Goal: Task Accomplishment & Management: Manage account settings

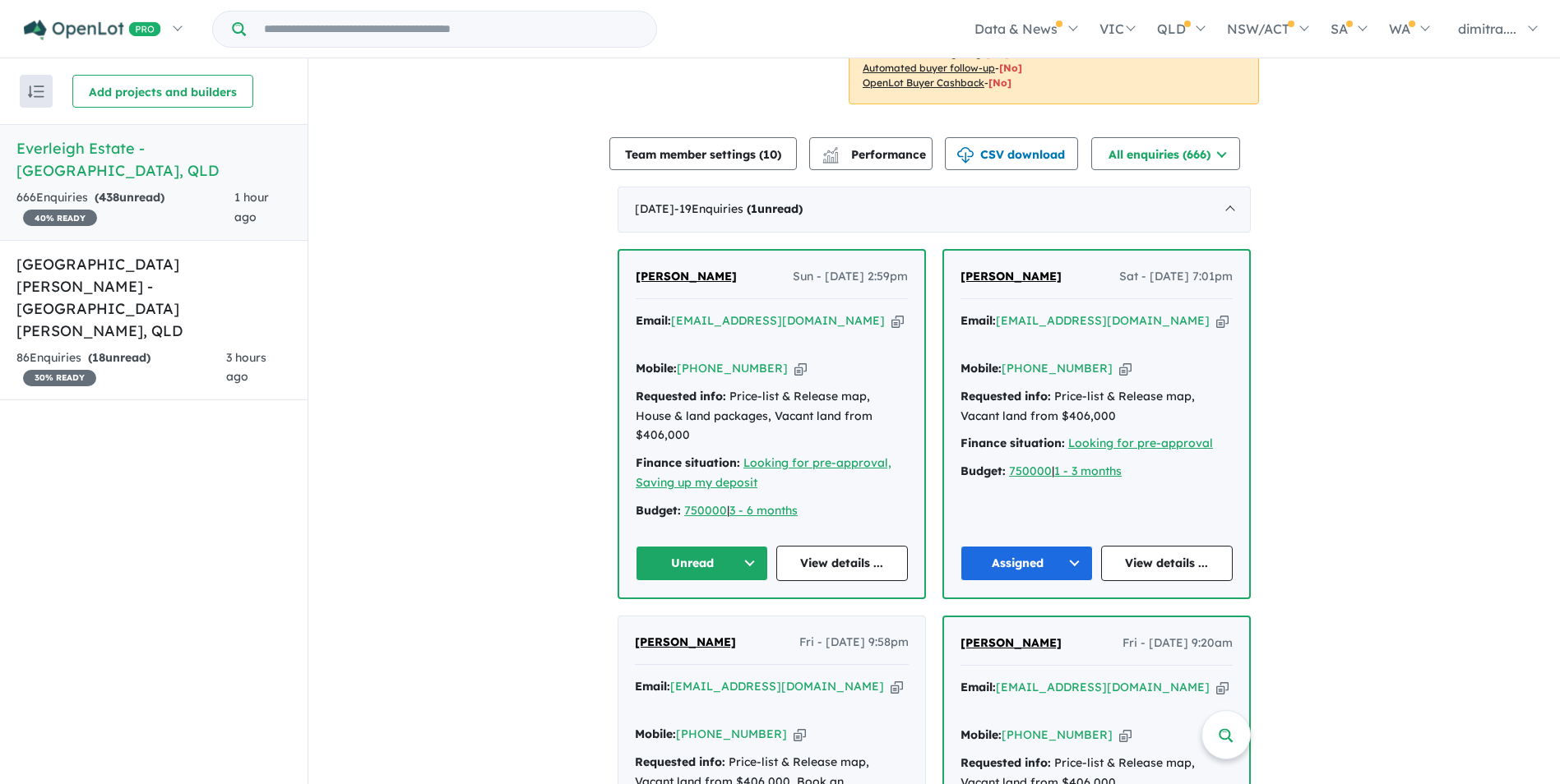
scroll to position [500, 0]
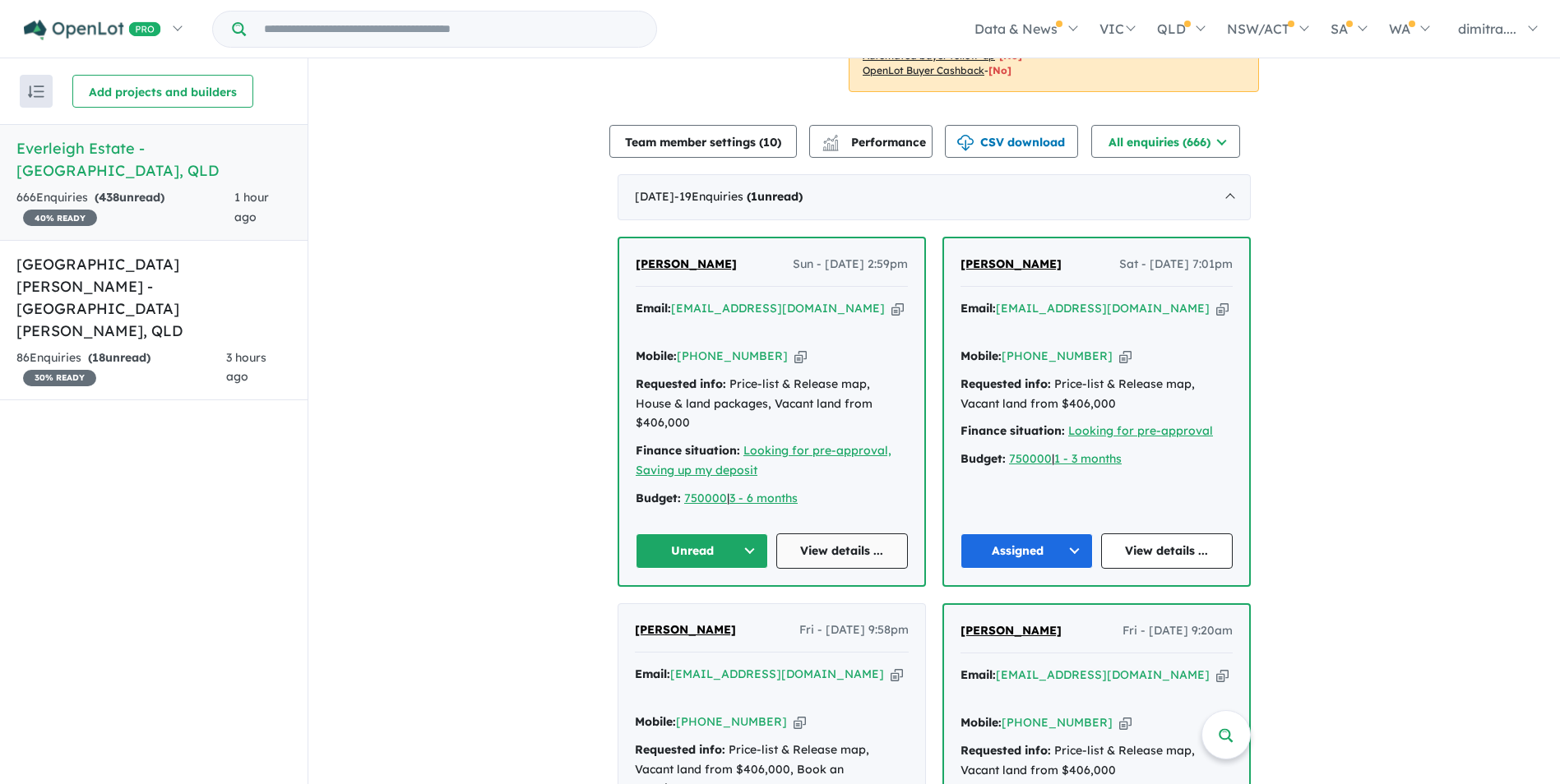
click at [821, 534] on link "View details ..." at bounding box center [842, 551] width 132 height 36
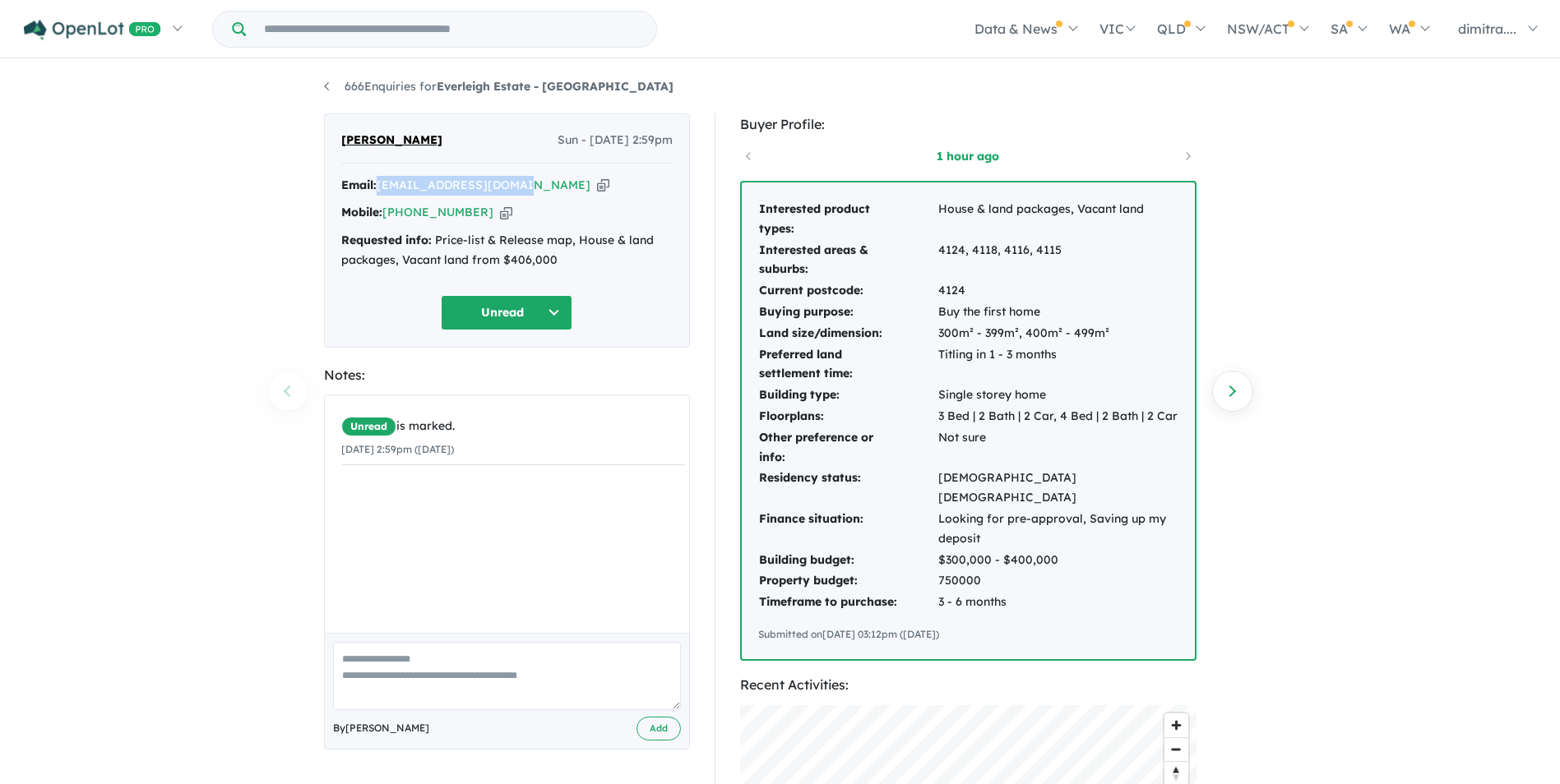
drag, startPoint x: 523, startPoint y: 184, endPoint x: 380, endPoint y: 178, distance: 143.1
click at [380, 178] on div "Email: evelyneng94@gmail.com Copied!" at bounding box center [507, 185] width 332 height 20
drag, startPoint x: 380, startPoint y: 178, endPoint x: 423, endPoint y: 179, distance: 43.0
copy a%20Everleigh%20Estate%20-%20Greenbank"] "[EMAIL_ADDRESS][DOMAIN_NAME]"
drag, startPoint x: 474, startPoint y: 211, endPoint x: 388, endPoint y: 216, distance: 86.1
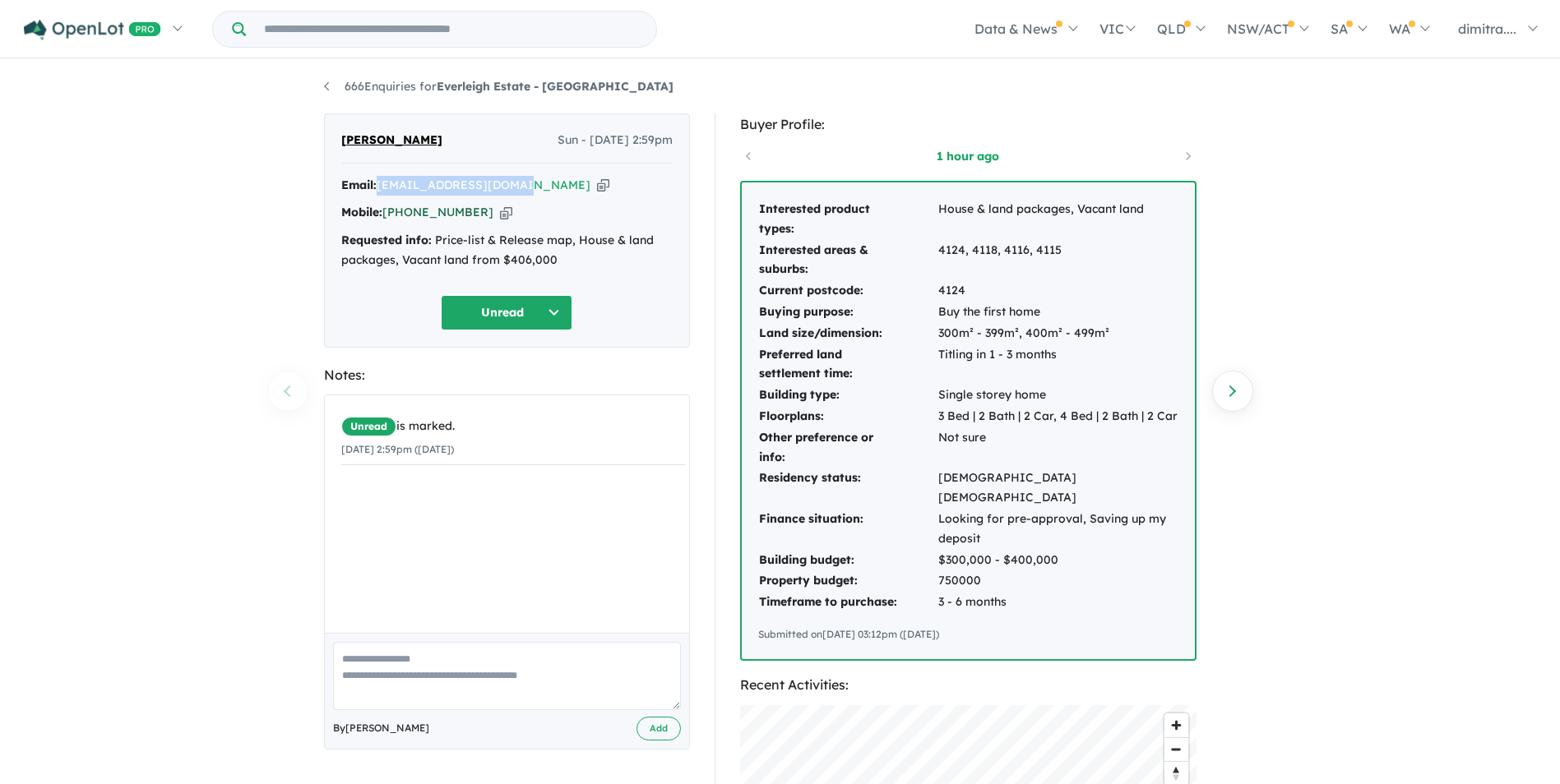
click at [388, 216] on div "Mobile: +61 416 228 278 Copied!" at bounding box center [507, 213] width 332 height 20
drag, startPoint x: 388, startPoint y: 216, endPoint x: 406, endPoint y: 210, distance: 19.0
copy link "[PHONE_NUMBER]"
drag, startPoint x: 368, startPoint y: 142, endPoint x: 341, endPoint y: 142, distance: 27.0
click at [341, 142] on div "Evelyn Eng Sun - 21/09/2025, 2:59pm" at bounding box center [507, 147] width 332 height 33
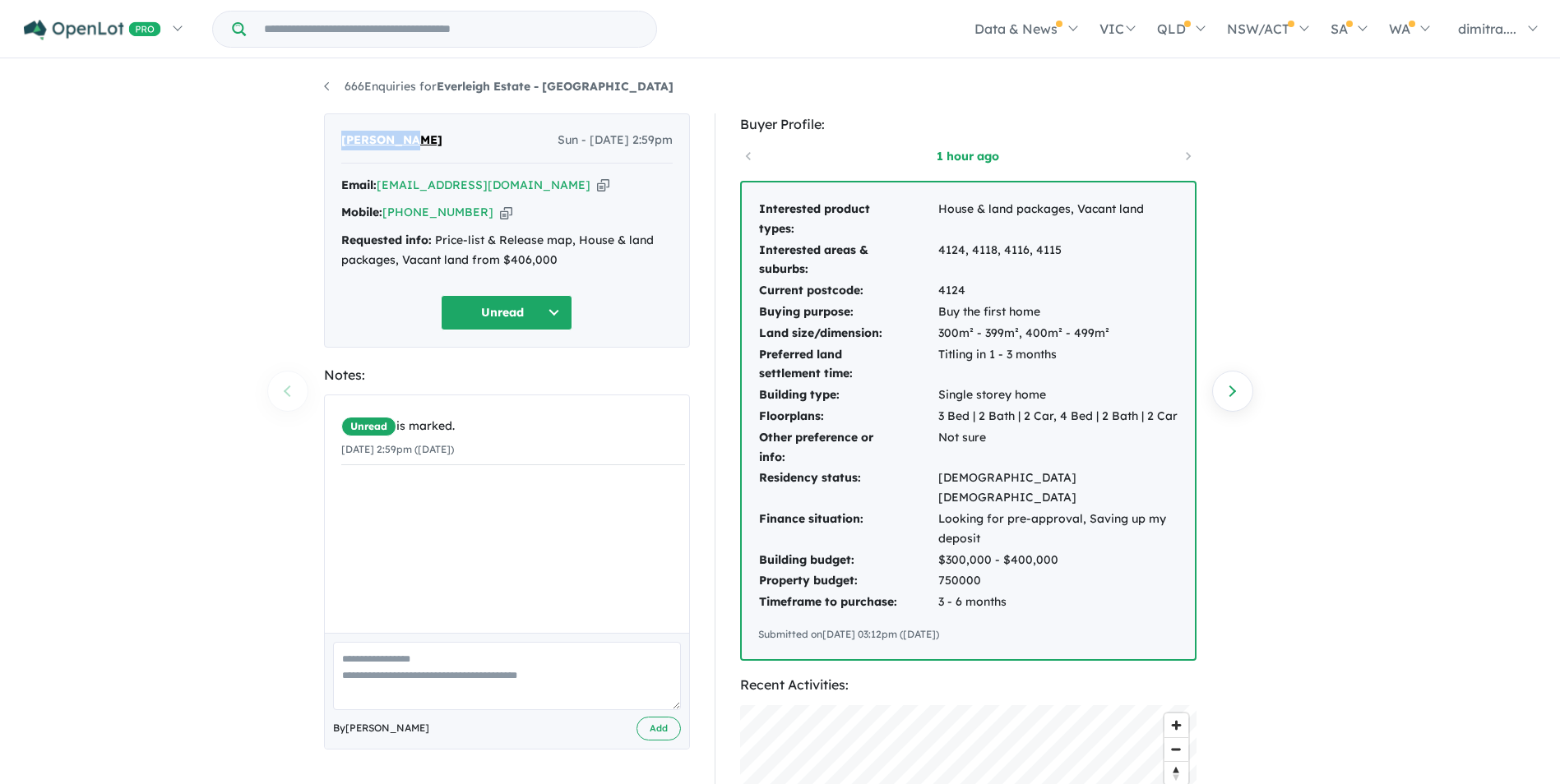
drag, startPoint x: 341, startPoint y: 142, endPoint x: 355, endPoint y: 139, distance: 14.3
copy span "[PERSON_NAME]"
drag, startPoint x: 509, startPoint y: 312, endPoint x: 509, endPoint y: 322, distance: 10.0
click at [509, 312] on button "Unread" at bounding box center [506, 313] width 132 height 36
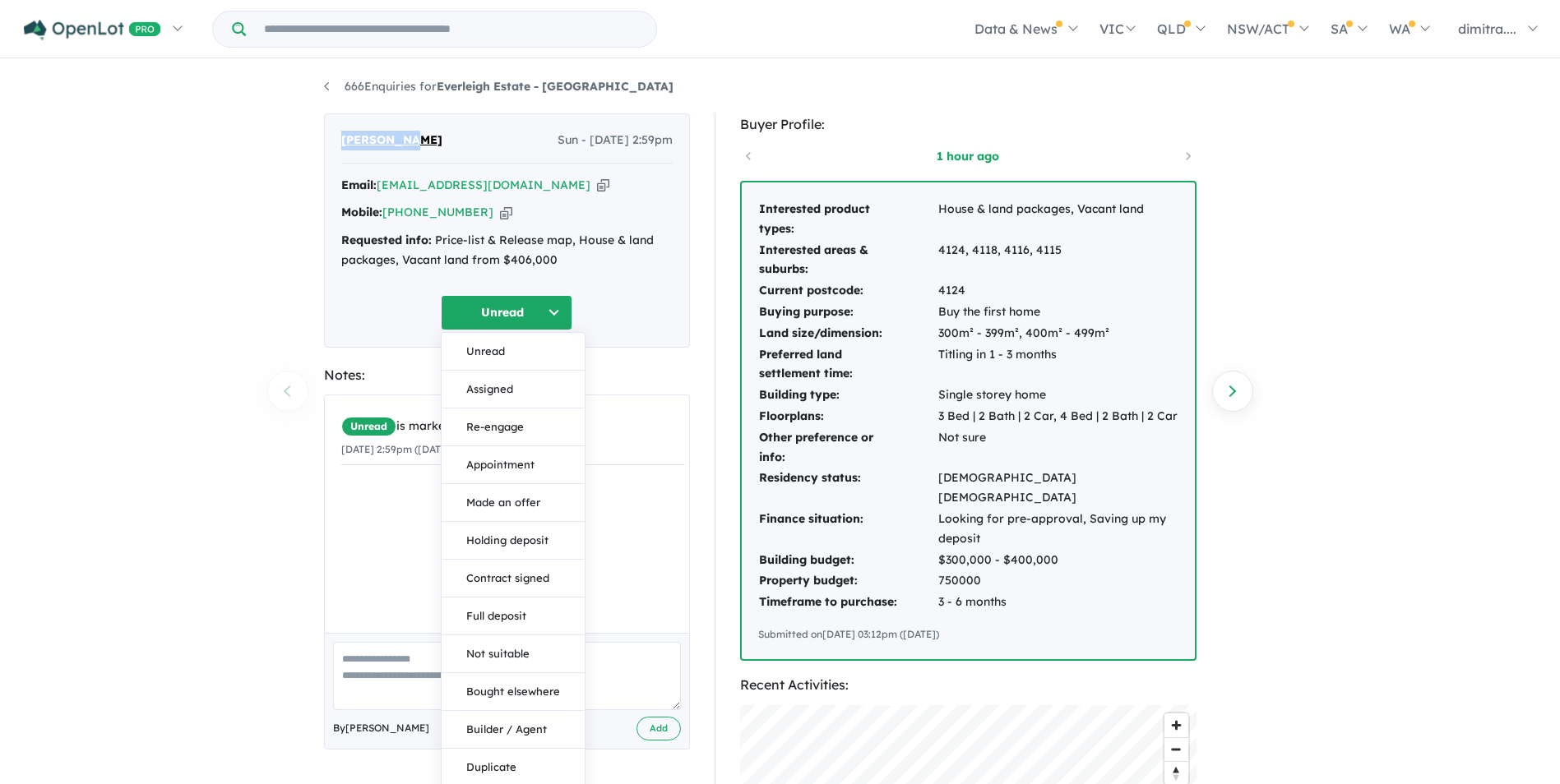
click at [508, 386] on button "Assigned" at bounding box center [513, 389] width 143 height 37
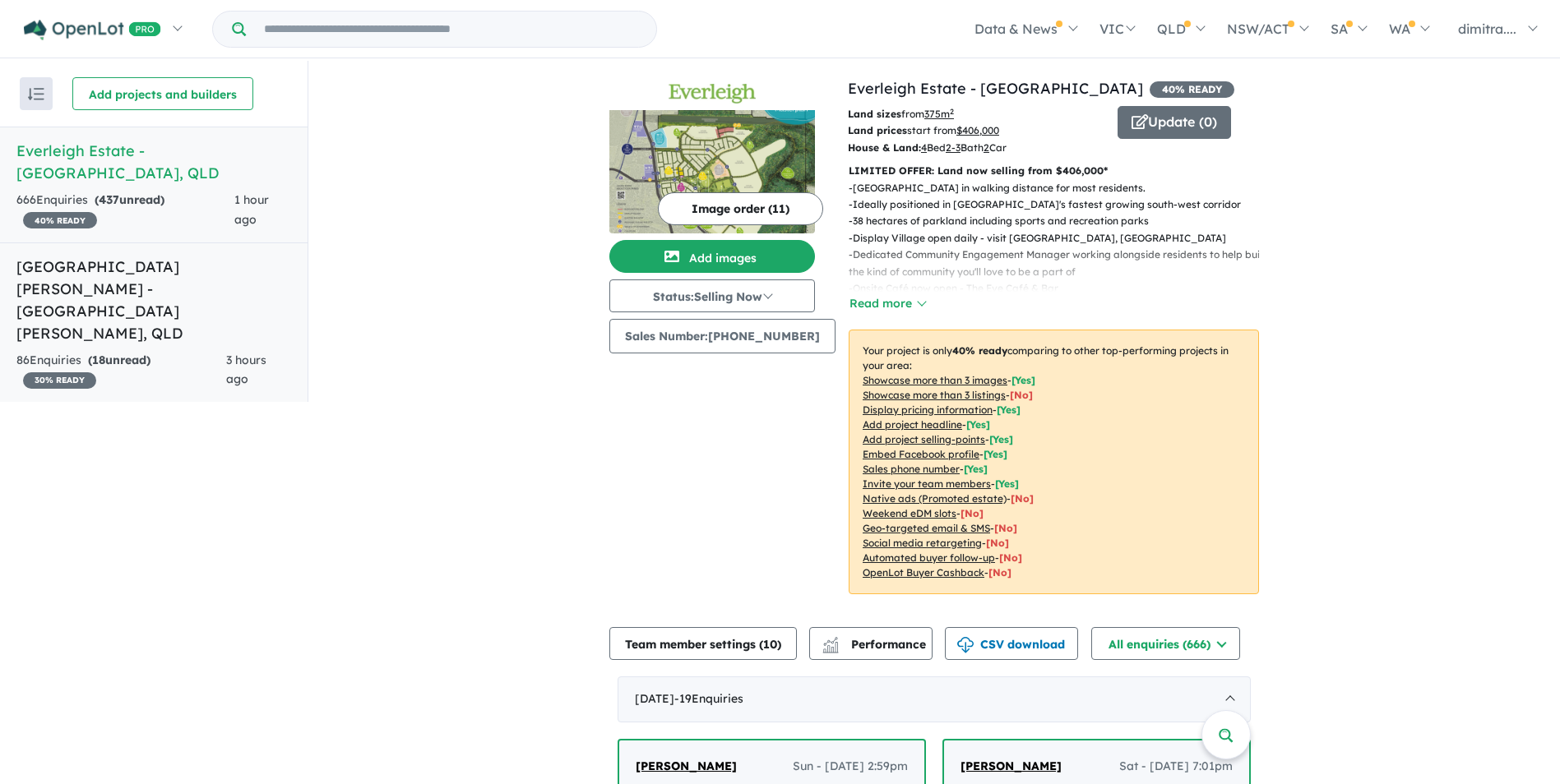
click at [226, 351] on div "86 Enquir ies ( 18 unread) 30 % READY 3 hours ago" at bounding box center [153, 371] width 275 height 39
